Goal: Task Accomplishment & Management: Complete application form

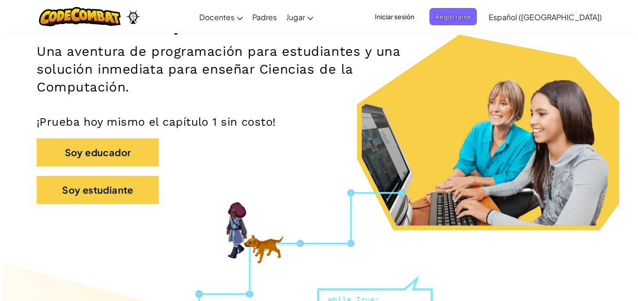
scroll to position [141, 0]
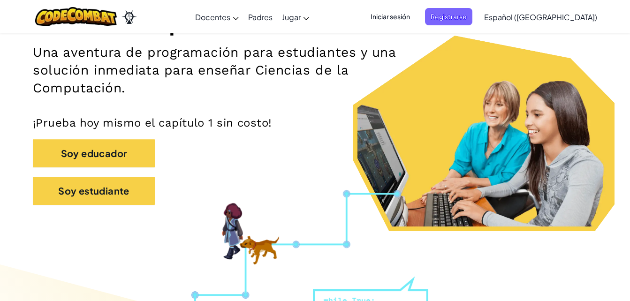
click at [106, 207] on div "Soy estudiante" at bounding box center [315, 196] width 565 height 38
click at [106, 205] on div "Soy estudiante" at bounding box center [315, 196] width 565 height 38
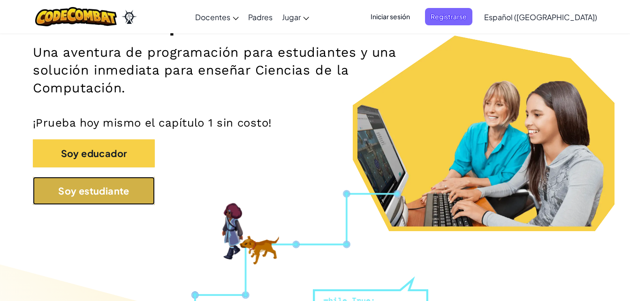
click at [105, 201] on button "Soy estudiante" at bounding box center [94, 191] width 122 height 28
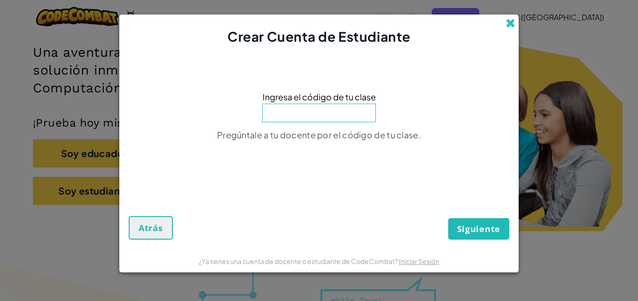
click at [512, 18] on span at bounding box center [510, 23] width 10 height 10
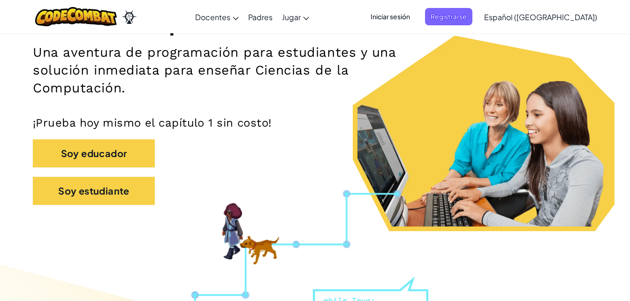
click at [410, 12] on span "Iniciar sesión" at bounding box center [390, 16] width 51 height 17
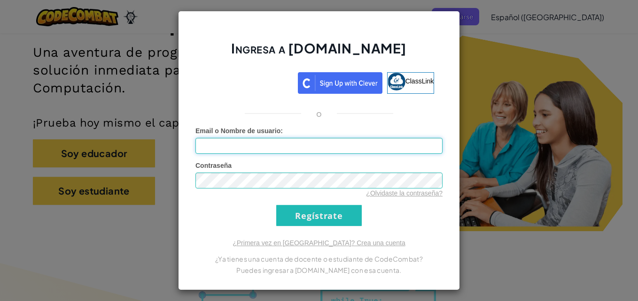
click at [257, 145] on input "Email o Nombre de usuario :" at bounding box center [318, 146] width 247 height 16
type input "[EMAIL_ADDRESS][DOMAIN_NAME]"
click at [276, 205] on input "Regístrate" at bounding box center [318, 215] width 85 height 21
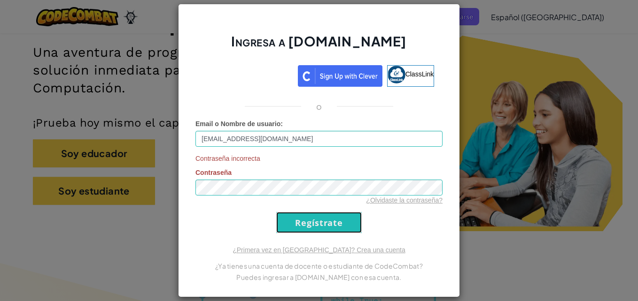
click at [279, 221] on input "Regístrate" at bounding box center [318, 222] width 85 height 21
click at [95, 197] on div "Ingresa a [DOMAIN_NAME] ClassLink o Email o Nombre de usuario : [EMAIL_ADDRESS]…" at bounding box center [319, 150] width 638 height 301
click at [276, 212] on input "Regístrate" at bounding box center [318, 222] width 85 height 21
click at [316, 230] on input "Regístrate" at bounding box center [318, 222] width 85 height 21
